Goal: Task Accomplishment & Management: Manage account settings

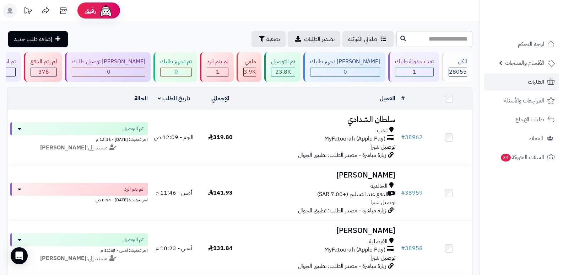
click at [451, 65] on div "الكل" at bounding box center [458, 62] width 18 height 8
click at [420, 70] on div "1" at bounding box center [415, 72] width 38 height 8
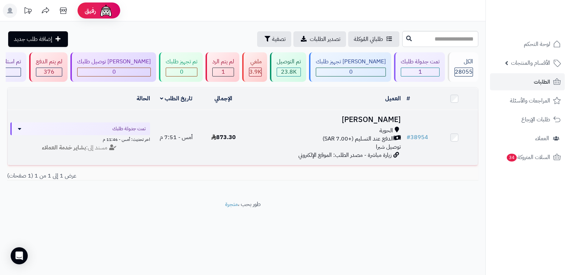
click at [393, 120] on h3 "[PERSON_NAME]" at bounding box center [324, 119] width 151 height 8
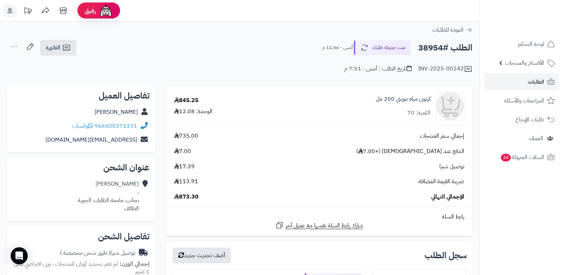
scroll to position [178, 0]
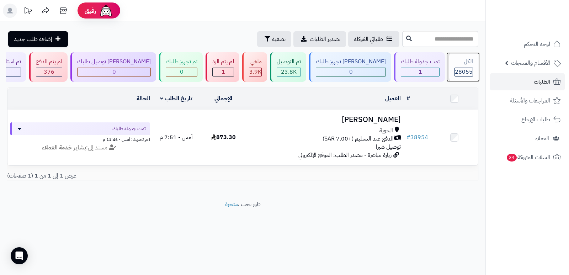
click at [462, 65] on div "الكل" at bounding box center [463, 62] width 18 height 8
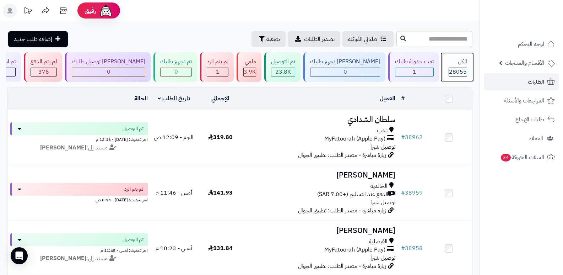
click at [462, 65] on div "الكل" at bounding box center [458, 62] width 18 height 8
click at [454, 70] on span "28055" at bounding box center [458, 72] width 18 height 9
click at [454, 71] on span "28055" at bounding box center [458, 72] width 18 height 9
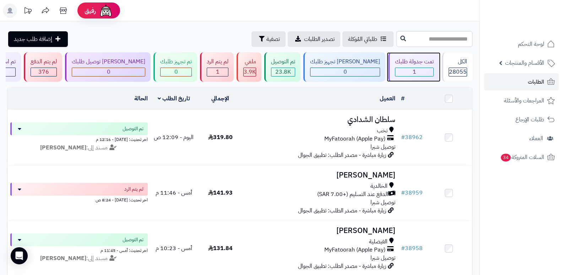
click at [388, 63] on div "تمت جدولة طلبك 1" at bounding box center [413, 66] width 51 height 29
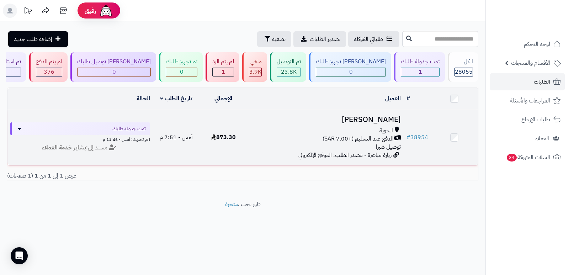
click at [377, 118] on h3 "[PERSON_NAME]" at bounding box center [324, 119] width 151 height 8
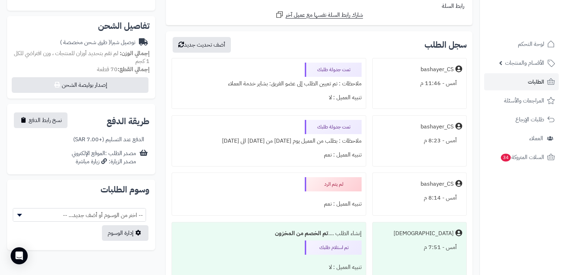
scroll to position [183, 0]
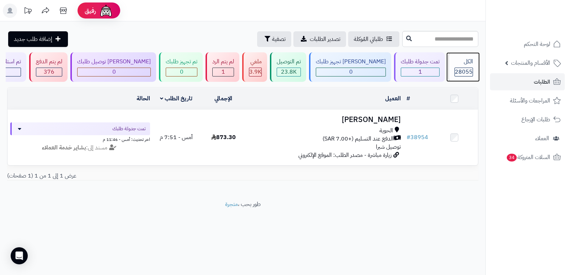
click at [466, 67] on div "الكل 28055" at bounding box center [462, 66] width 31 height 29
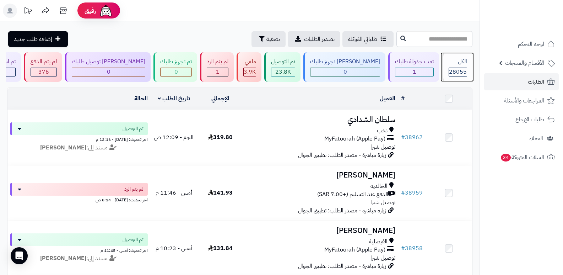
click at [466, 67] on div "الكل 28055" at bounding box center [457, 66] width 31 height 29
click at [468, 71] on div "الكل 28055" at bounding box center [457, 66] width 31 height 29
click at [462, 68] on span "28055" at bounding box center [458, 72] width 18 height 9
click at [459, 64] on div "الكل" at bounding box center [458, 62] width 18 height 8
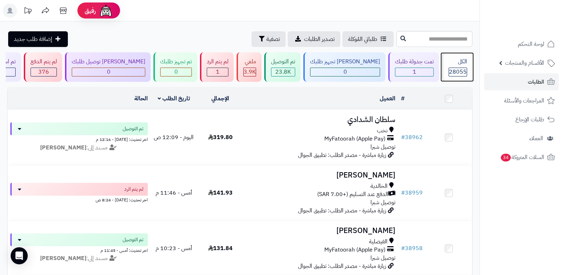
click at [461, 66] on div "الكل 28055" at bounding box center [457, 66] width 31 height 29
click at [455, 57] on div "الكل 28055" at bounding box center [457, 66] width 31 height 29
click at [64, 12] on icon at bounding box center [63, 11] width 14 height 14
click at [458, 67] on div "الكل 28055" at bounding box center [457, 66] width 31 height 29
click at [462, 71] on span "28055" at bounding box center [458, 72] width 18 height 9
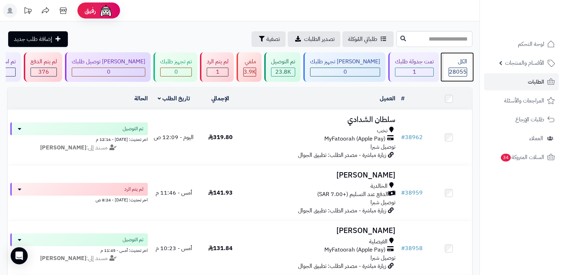
click at [462, 62] on div "الكل" at bounding box center [458, 62] width 18 height 8
click at [466, 61] on div "الكل" at bounding box center [458, 62] width 18 height 8
click at [465, 61] on div "الكل" at bounding box center [458, 62] width 18 height 8
click at [451, 68] on span "28055" at bounding box center [458, 72] width 18 height 9
click at [459, 66] on div "الكل 28055" at bounding box center [457, 66] width 31 height 29
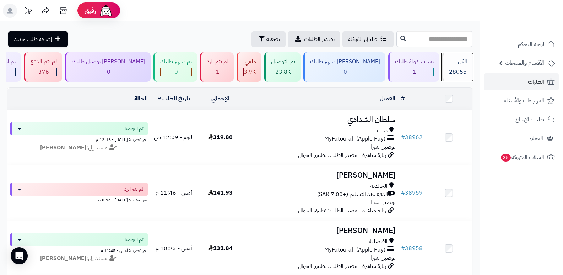
click at [457, 64] on div "الكل" at bounding box center [458, 62] width 18 height 8
click at [460, 68] on span "28055" at bounding box center [458, 72] width 18 height 9
click at [449, 65] on div "الكل" at bounding box center [458, 62] width 18 height 8
click at [460, 65] on div "الكل" at bounding box center [458, 62] width 18 height 8
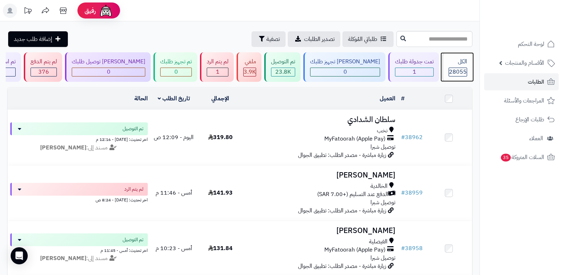
click at [458, 59] on div "الكل" at bounding box center [458, 62] width 18 height 8
click at [454, 66] on div "الكل 28055" at bounding box center [457, 66] width 31 height 29
click at [456, 65] on div "الكل" at bounding box center [458, 62] width 18 height 8
click at [461, 63] on div "الكل" at bounding box center [458, 62] width 18 height 8
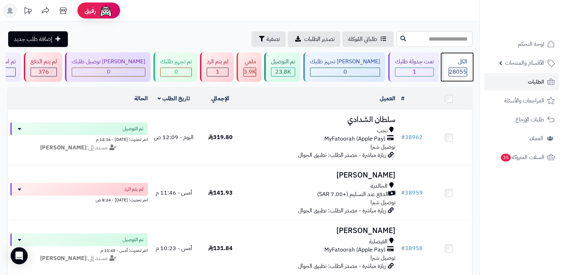
click at [461, 70] on span "28055" at bounding box center [458, 72] width 18 height 9
click at [457, 65] on div "الكل" at bounding box center [458, 62] width 18 height 8
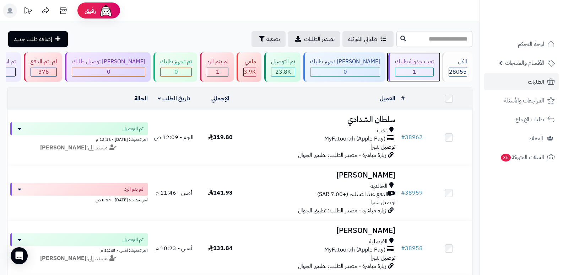
click at [435, 73] on div "تمت جدولة طلبك 1" at bounding box center [413, 66] width 51 height 29
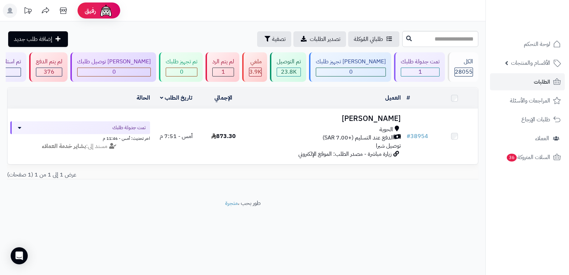
click at [463, 67] on div "الكل 28055" at bounding box center [462, 66] width 31 height 29
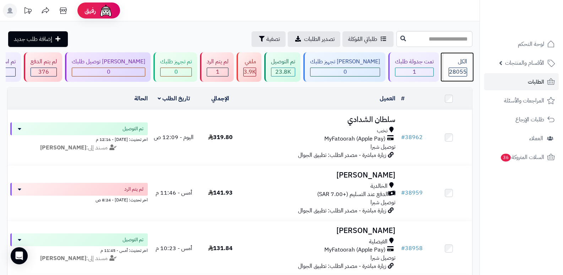
click at [461, 81] on div "الكل 28055" at bounding box center [457, 66] width 31 height 29
click at [455, 72] on span "28055" at bounding box center [458, 72] width 18 height 9
click at [464, 68] on span "28055" at bounding box center [458, 72] width 18 height 9
click at [445, 57] on div "الكل 28055" at bounding box center [457, 66] width 31 height 29
click at [455, 71] on span "28055" at bounding box center [458, 72] width 18 height 9
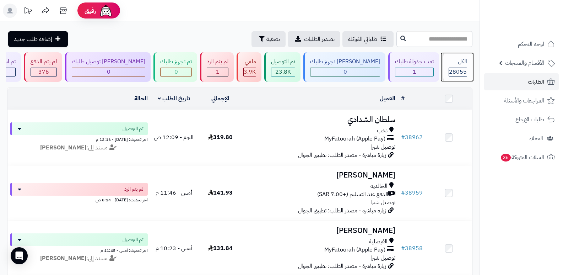
click at [463, 64] on div "الكل" at bounding box center [458, 62] width 18 height 8
click at [456, 62] on div "الكل" at bounding box center [458, 62] width 18 height 8
click at [449, 64] on div "الكل" at bounding box center [458, 62] width 18 height 8
click at [460, 60] on div "الكل" at bounding box center [458, 62] width 18 height 8
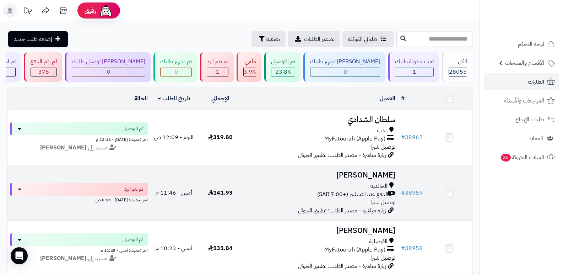
click at [369, 172] on h3 "[PERSON_NAME]" at bounding box center [321, 175] width 149 height 8
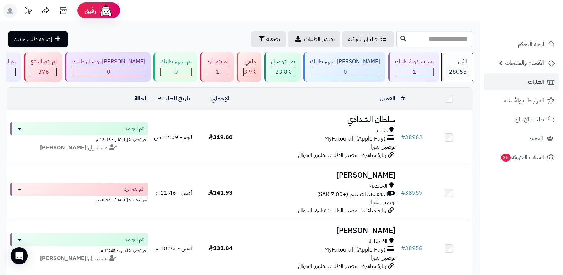
click at [456, 64] on div "الكل" at bounding box center [458, 62] width 18 height 8
click at [463, 68] on span "28055" at bounding box center [458, 72] width 18 height 9
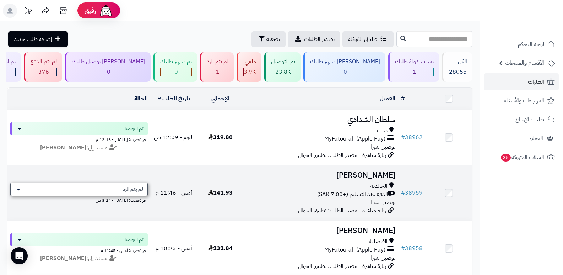
click at [127, 188] on span "لم يتم الرد" at bounding box center [133, 189] width 21 height 7
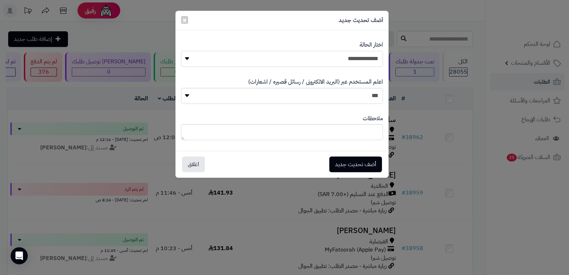
click at [309, 57] on select "**********" at bounding box center [282, 59] width 202 height 16
select select "*"
click at [181, 51] on select "**********" at bounding box center [282, 59] width 202 height 16
click at [350, 136] on textarea at bounding box center [282, 132] width 202 height 16
type textarea "**********"
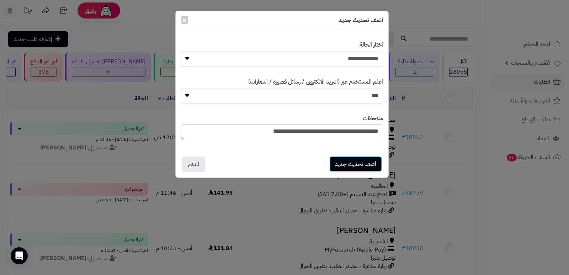
click at [360, 165] on button "أضف تحديث جديد" at bounding box center [355, 164] width 53 height 16
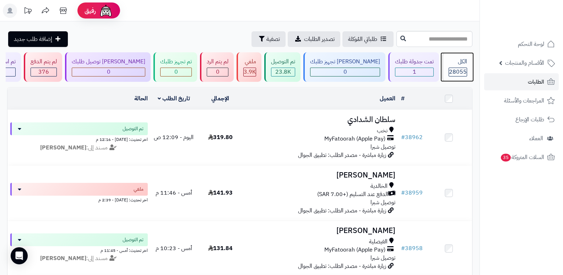
click at [462, 72] on span "28055" at bounding box center [458, 72] width 18 height 9
click at [461, 70] on span "28055" at bounding box center [458, 72] width 18 height 9
click at [456, 70] on span "28055" at bounding box center [458, 72] width 18 height 9
click at [461, 68] on span "28055" at bounding box center [458, 72] width 18 height 9
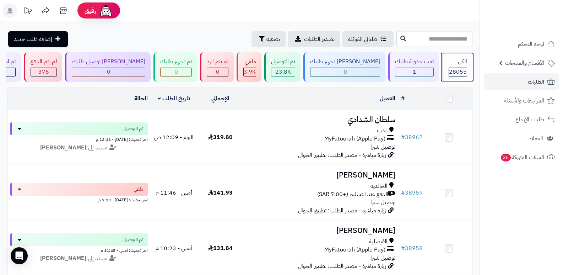
click at [452, 62] on div "الكل" at bounding box center [458, 62] width 18 height 8
click at [450, 65] on div "الكل" at bounding box center [458, 62] width 18 height 8
click at [338, 15] on header "رفيق ! الطلبات معالجة مكتمل إرجاع المنتجات العملاء المتواجدون الان 28790 عملاء …" at bounding box center [281, 10] width 563 height 21
click at [457, 61] on div "الكل" at bounding box center [458, 62] width 18 height 8
click at [456, 58] on div "الكل" at bounding box center [458, 62] width 18 height 8
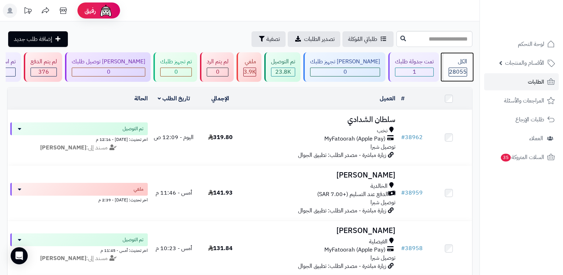
click at [449, 75] on div "28055" at bounding box center [458, 72] width 18 height 8
click at [454, 72] on span "28055" at bounding box center [458, 72] width 18 height 9
click at [460, 72] on span "28055" at bounding box center [458, 72] width 18 height 9
click at [458, 64] on div "الكل" at bounding box center [458, 62] width 18 height 8
click at [455, 66] on div "الكل 28055" at bounding box center [457, 66] width 31 height 29
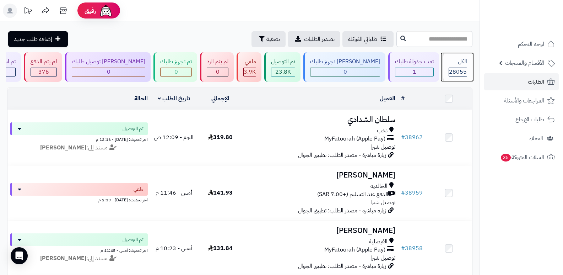
click at [455, 66] on div "الكل 28055" at bounding box center [457, 66] width 31 height 29
click at [462, 61] on div "الكل" at bounding box center [458, 62] width 18 height 8
click at [456, 66] on div "الكل 28055" at bounding box center [457, 66] width 31 height 29
click at [457, 61] on div "الكل" at bounding box center [458, 62] width 18 height 8
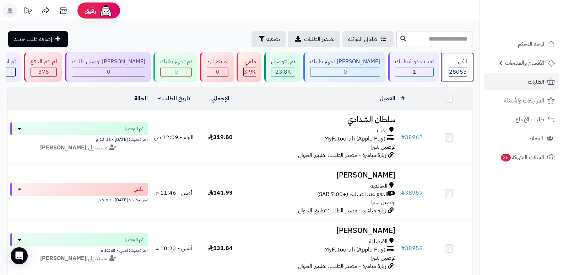
click at [451, 77] on div "الكل 28055" at bounding box center [457, 66] width 31 height 29
click at [456, 70] on span "28055" at bounding box center [458, 72] width 18 height 9
click at [455, 61] on div "الكل" at bounding box center [458, 62] width 18 height 8
click at [456, 68] on span "28055" at bounding box center [458, 72] width 18 height 9
click at [456, 74] on span "28055" at bounding box center [458, 72] width 18 height 9
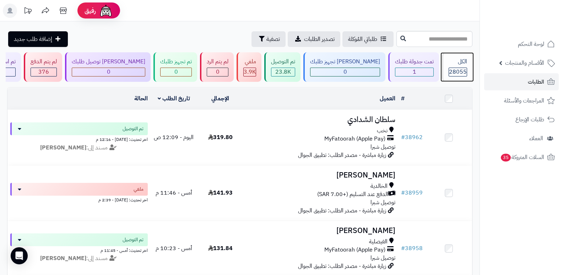
click at [451, 72] on span "28055" at bounding box center [458, 72] width 18 height 9
click at [455, 65] on div "الكل" at bounding box center [458, 62] width 18 height 8
click at [458, 63] on div "الكل" at bounding box center [458, 62] width 18 height 8
click at [455, 65] on div "الكل" at bounding box center [458, 62] width 18 height 8
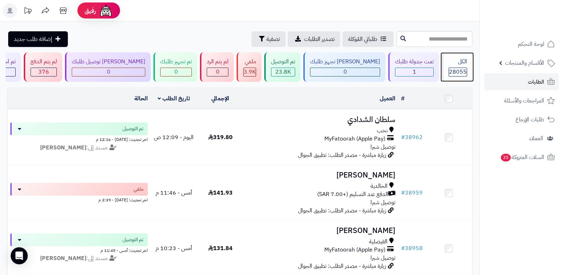
click at [465, 66] on div "الكل 28055" at bounding box center [457, 66] width 31 height 29
click at [453, 77] on div "الكل 28055" at bounding box center [457, 66] width 31 height 29
click at [460, 66] on div "الكل 28055" at bounding box center [457, 66] width 31 height 29
click at [456, 68] on span "28055" at bounding box center [458, 72] width 18 height 9
click at [451, 57] on div "الكل 28055" at bounding box center [457, 66] width 31 height 29
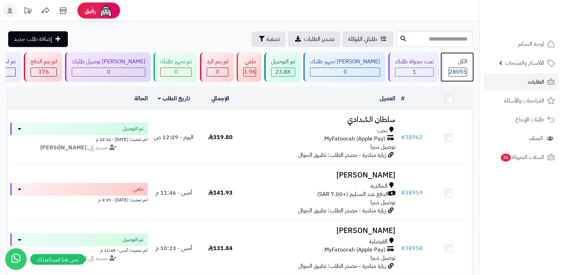
click at [468, 65] on div "الكل 28055" at bounding box center [457, 66] width 31 height 29
click at [453, 56] on div "الكل 28055" at bounding box center [457, 66] width 31 height 29
click at [451, 55] on div "الكل 28055" at bounding box center [457, 66] width 31 height 29
click at [460, 66] on div "الكل 28055" at bounding box center [457, 66] width 31 height 29
click at [452, 62] on div "الكل" at bounding box center [458, 62] width 18 height 8
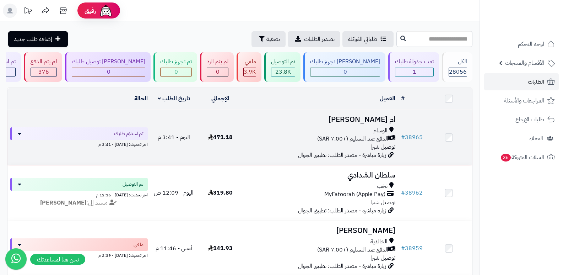
click at [375, 119] on h3 "ام انس الحارثي" at bounding box center [321, 119] width 149 height 8
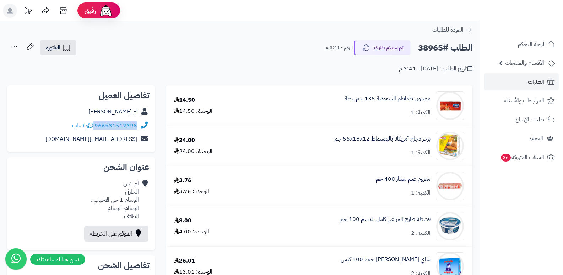
drag, startPoint x: 95, startPoint y: 125, endPoint x: 139, endPoint y: 118, distance: 44.2
click at [139, 119] on div "966531512398 واتساب" at bounding box center [81, 126] width 137 height 14
copy div "966531512398"
click at [393, 48] on button "تم استلام طلبك" at bounding box center [382, 47] width 57 height 15
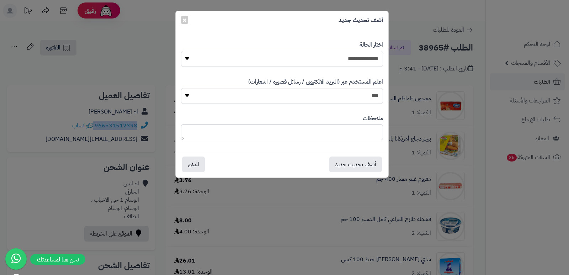
click at [361, 63] on select "**********" at bounding box center [282, 59] width 202 height 16
select select "*"
click at [181, 51] on select "**********" at bounding box center [282, 59] width 202 height 16
click at [357, 132] on textarea at bounding box center [282, 132] width 202 height 16
type textarea "***"
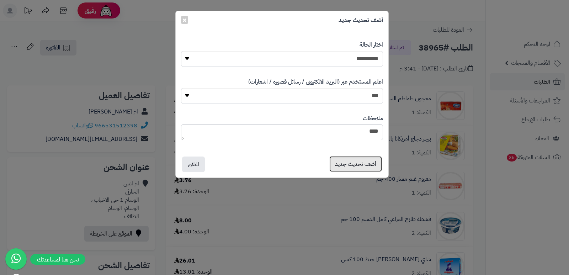
click at [360, 165] on button "أضف تحديث جديد" at bounding box center [355, 164] width 53 height 16
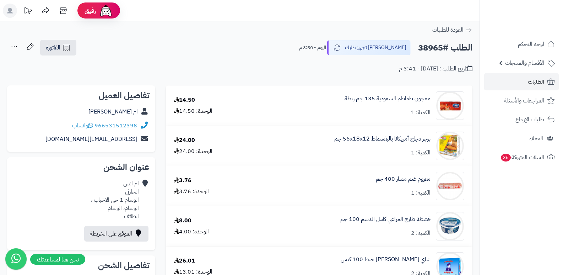
click at [16, 47] on icon at bounding box center [14, 46] width 14 height 14
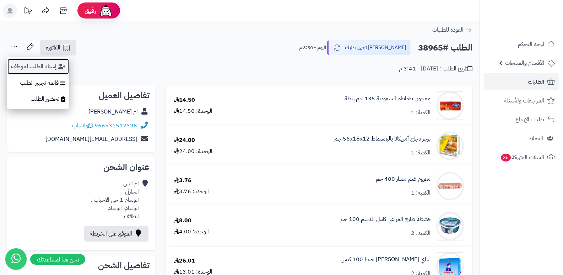
click at [22, 62] on button "إسناد الطلب لموظف" at bounding box center [38, 66] width 62 height 16
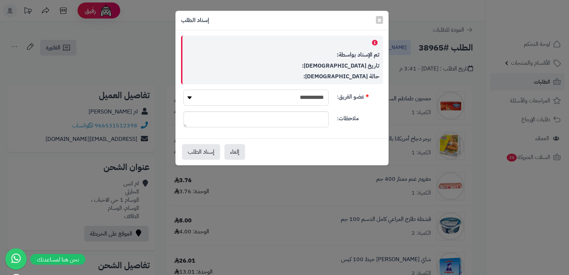
click at [298, 95] on select "**********" at bounding box center [255, 98] width 145 height 16
select select "**"
click at [183, 90] on select "**********" at bounding box center [255, 98] width 145 height 16
click at [196, 152] on button "إسناد الطلب" at bounding box center [201, 152] width 38 height 16
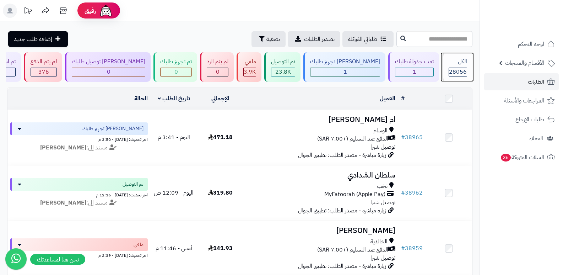
click at [452, 71] on span "28056" at bounding box center [458, 72] width 18 height 9
click at [461, 62] on div "الكل" at bounding box center [458, 62] width 18 height 8
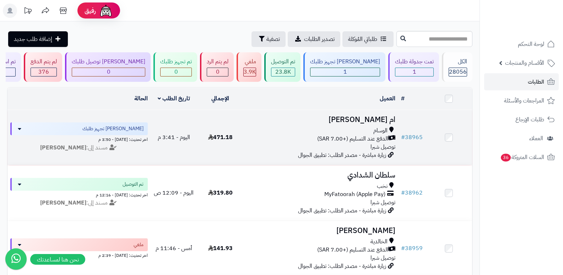
click at [378, 112] on td "ام [PERSON_NAME] الوسام الدفع عند التسليم (+7.00 SAR) توصيل شبرا زيارة مباشرة -…" at bounding box center [321, 137] width 155 height 55
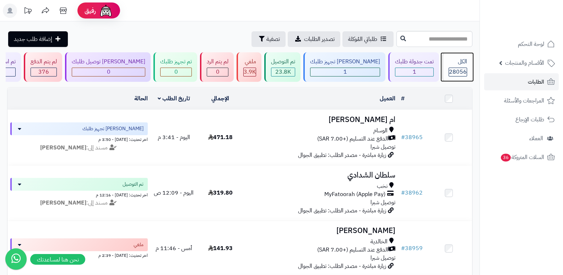
click at [463, 62] on div "الكل" at bounding box center [458, 62] width 18 height 8
click at [460, 66] on div "الكل 28056" at bounding box center [457, 66] width 31 height 29
click at [458, 69] on span "28056" at bounding box center [458, 72] width 18 height 9
click at [458, 66] on div "الكل 28056" at bounding box center [457, 66] width 31 height 29
click at [456, 59] on div "الكل" at bounding box center [458, 62] width 18 height 8
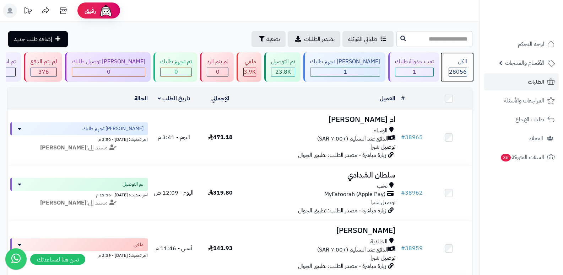
click at [456, 59] on div "الكل" at bounding box center [458, 62] width 18 height 8
click at [456, 71] on span "28056" at bounding box center [458, 72] width 18 height 9
click at [450, 65] on div "الكل" at bounding box center [458, 62] width 18 height 8
click at [458, 69] on span "28056" at bounding box center [458, 72] width 18 height 9
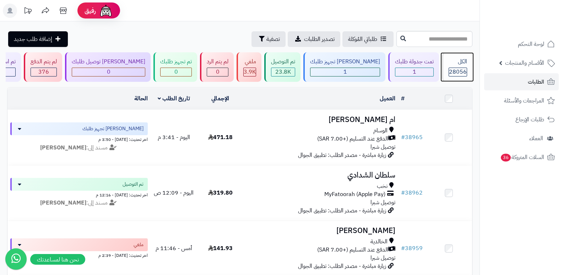
click at [457, 61] on div "الكل" at bounding box center [458, 62] width 18 height 8
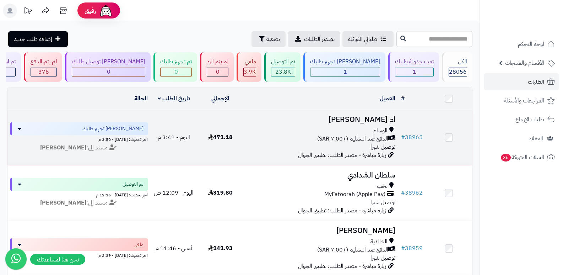
click at [386, 110] on td "ام انس الحارثي الوسام الدفع عند التسليم (+7.00 SAR) توصيل شبرا زيارة مباشرة - م…" at bounding box center [321, 137] width 155 height 55
click at [383, 117] on h3 "ام [PERSON_NAME]" at bounding box center [321, 119] width 149 height 8
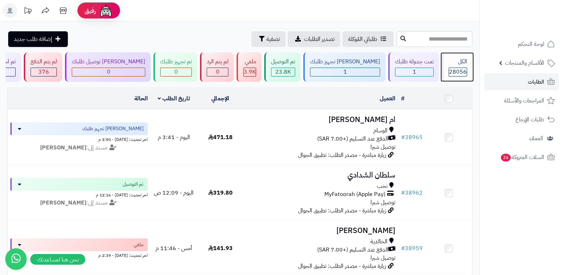
click at [455, 68] on span "28056" at bounding box center [458, 72] width 18 height 9
click at [452, 72] on span "28056" at bounding box center [458, 72] width 18 height 9
click at [461, 68] on span "28056" at bounding box center [458, 72] width 18 height 9
click at [6, 12] on rect at bounding box center [10, 11] width 14 height 14
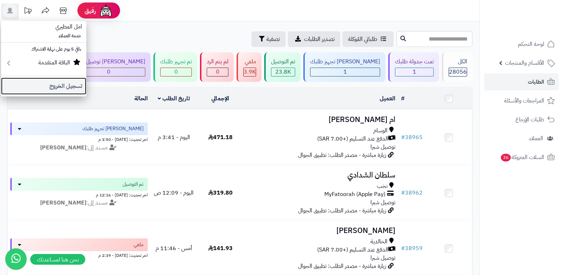
click at [53, 89] on link "تسجيل الخروج" at bounding box center [43, 85] width 85 height 17
